Goal: Task Accomplishment & Management: Use online tool/utility

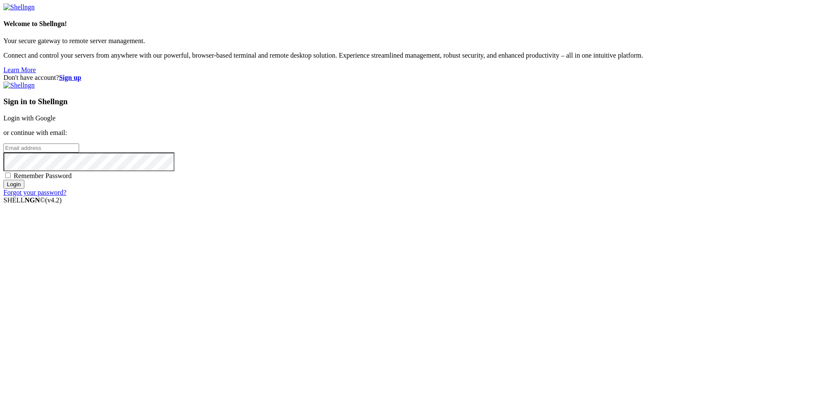
click at [504, 171] on div "Sign in to Shellngn Login with Google or continue with email: Remember Password…" at bounding box center [410, 139] width 814 height 115
click at [56, 122] on link "Login with Google" at bounding box center [29, 118] width 52 height 7
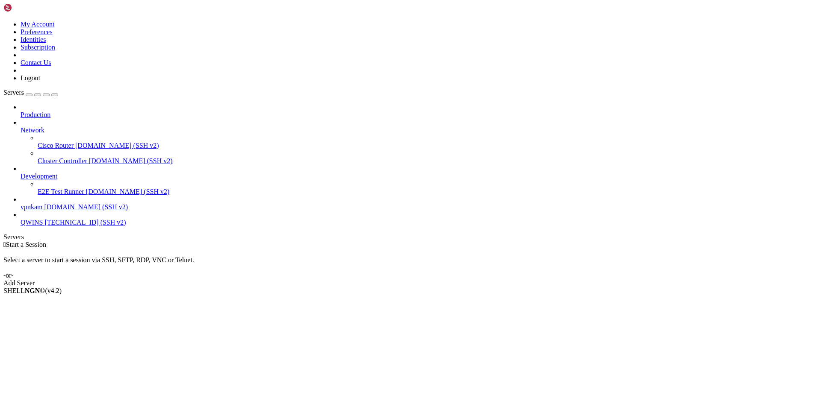
click at [44, 203] on span "[DOMAIN_NAME] (SSH v2)" at bounding box center [86, 206] width 84 height 7
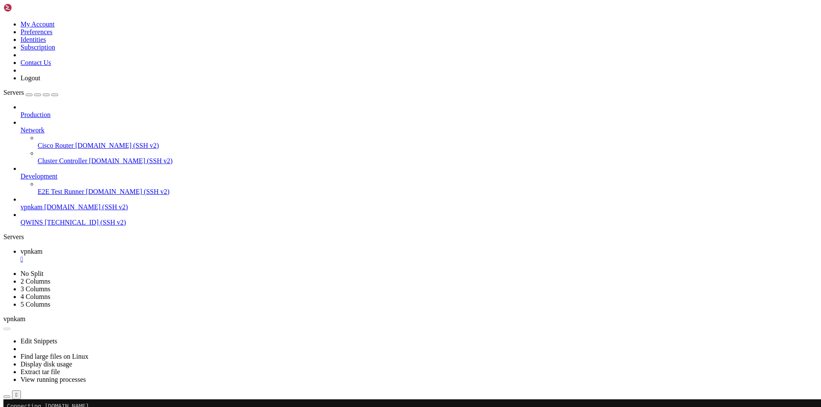
drag, startPoint x: 174, startPoint y: 644, endPoint x: 390, endPoint y: 646, distance: 215.9
